Goal: Navigation & Orientation: Find specific page/section

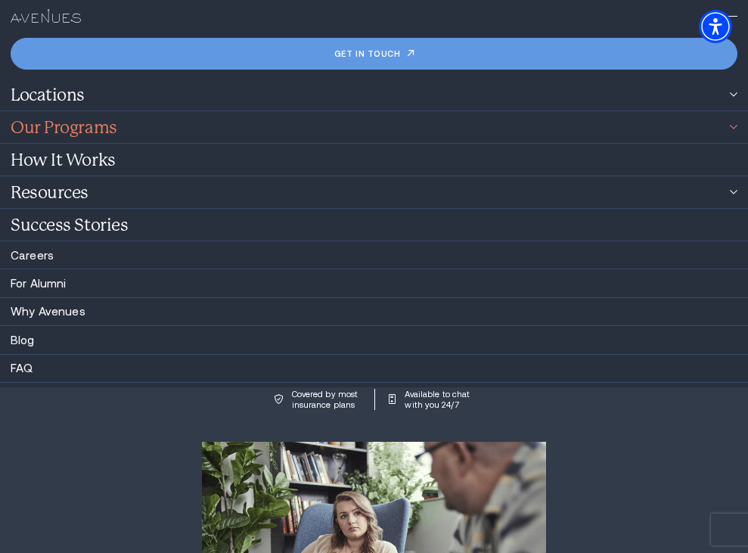
click at [737, 132] on link "Our Programs" at bounding box center [374, 127] width 748 height 32
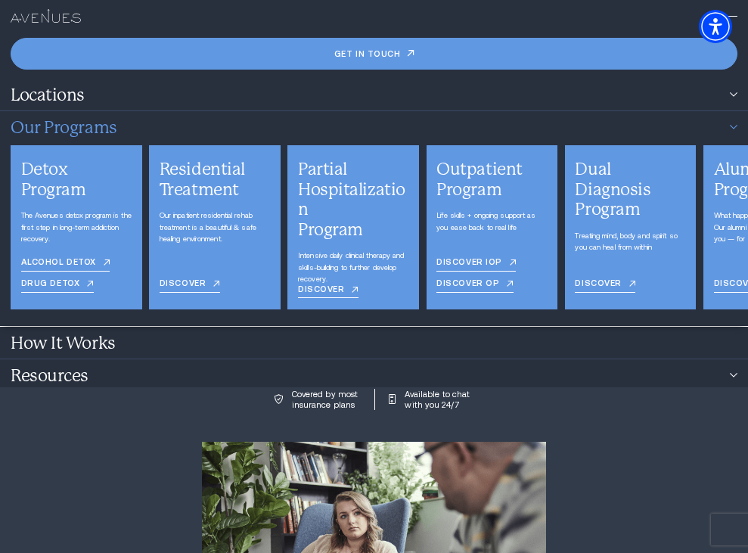
click at [737, 132] on link "Our Programs" at bounding box center [374, 127] width 748 height 32
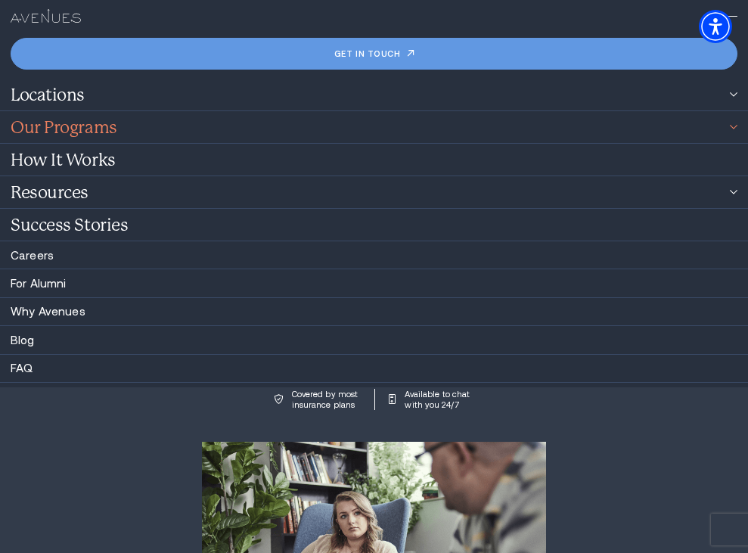
click at [737, 132] on link "Our Programs" at bounding box center [374, 127] width 748 height 32
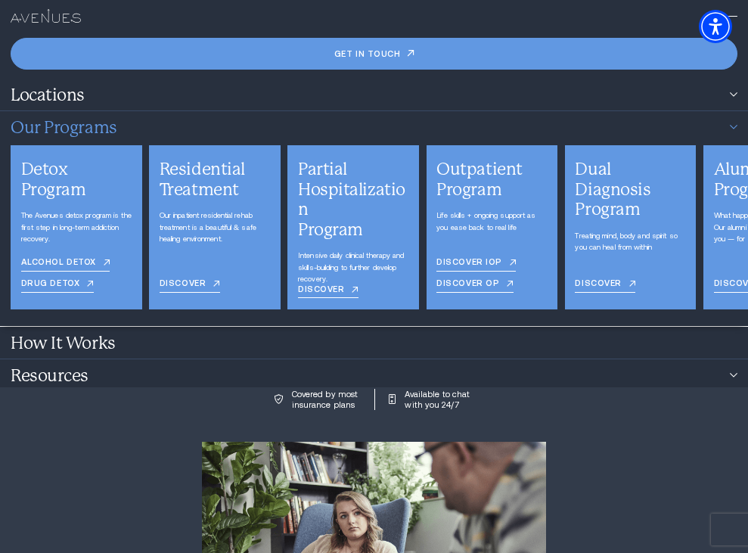
click at [737, 132] on link "Our Programs" at bounding box center [374, 127] width 748 height 32
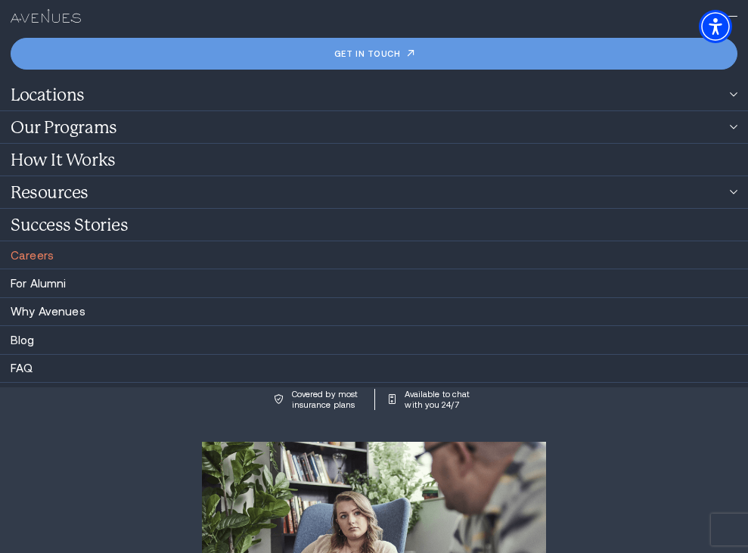
click at [39, 255] on link "Careers" at bounding box center [32, 255] width 43 height 13
